Goal: Information Seeking & Learning: Understand process/instructions

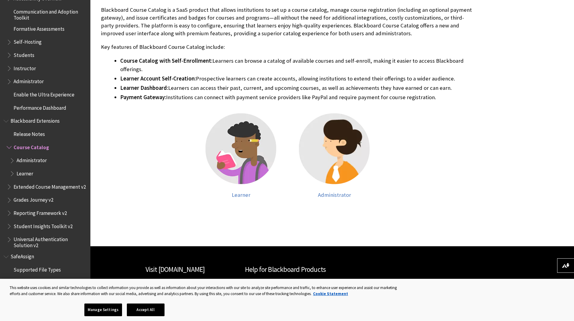
scroll to position [177, 0]
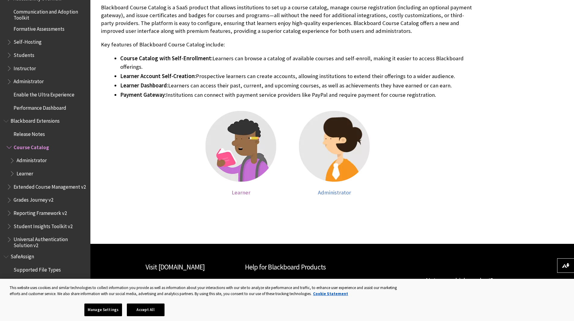
click at [262, 152] on img at bounding box center [241, 146] width 71 height 71
click at [247, 145] on img at bounding box center [241, 146] width 71 height 71
click at [243, 189] on span "Learner" at bounding box center [241, 192] width 19 height 7
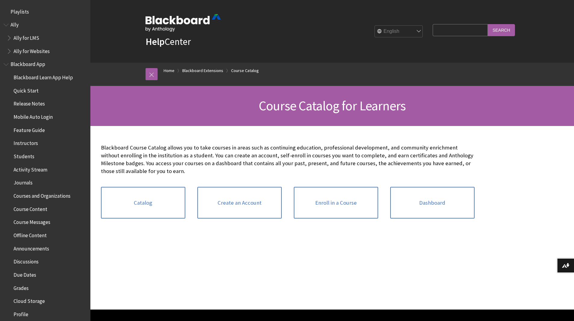
scroll to position [596, 0]
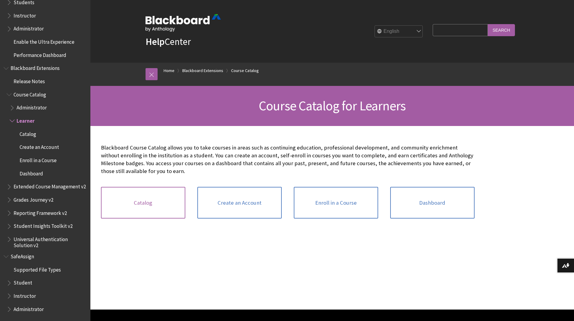
click at [136, 202] on link "Catalog" at bounding box center [143, 203] width 84 height 32
